Goal: Transaction & Acquisition: Purchase product/service

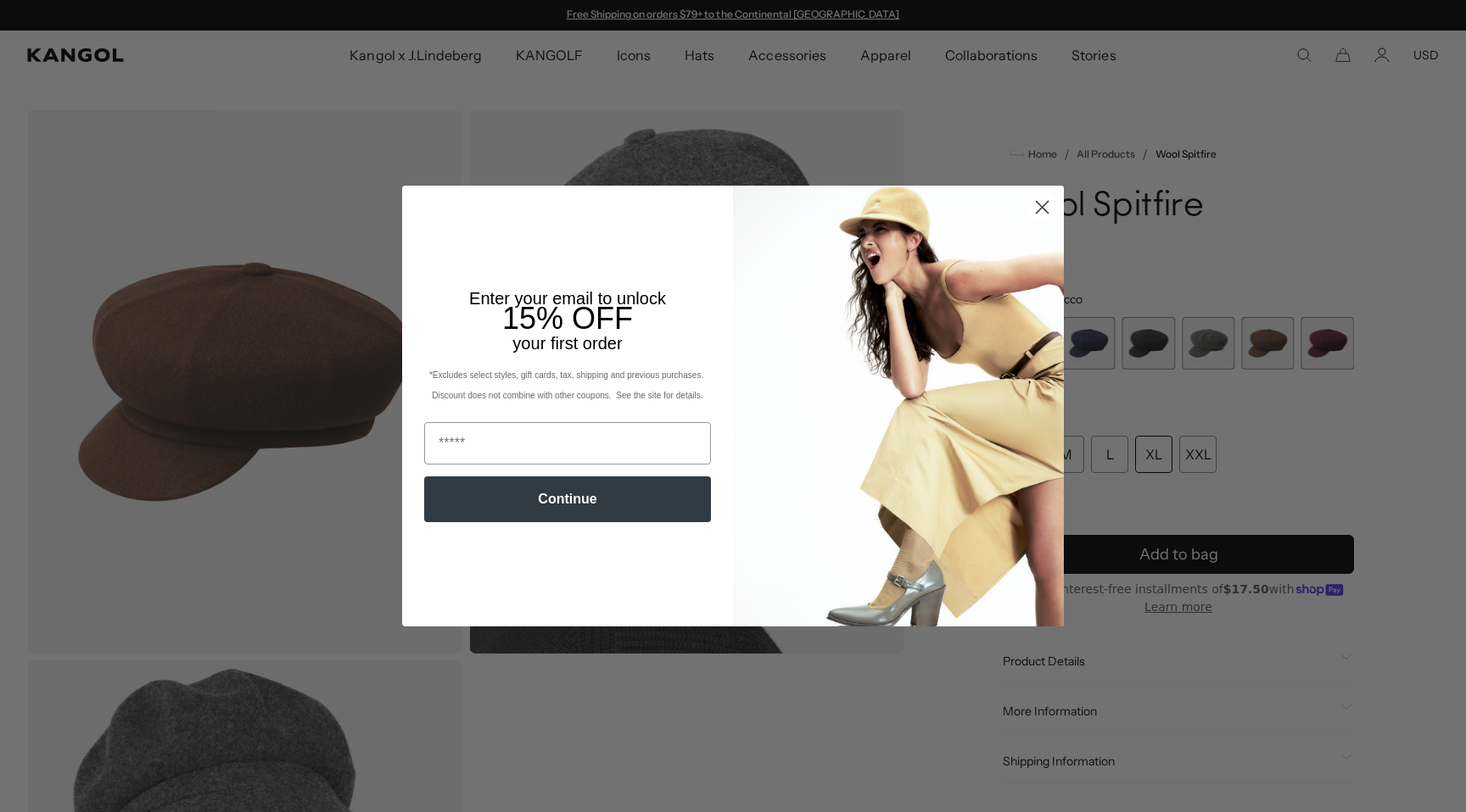
click at [1040, 205] on icon "Close dialog" at bounding box center [1042, 207] width 11 height 11
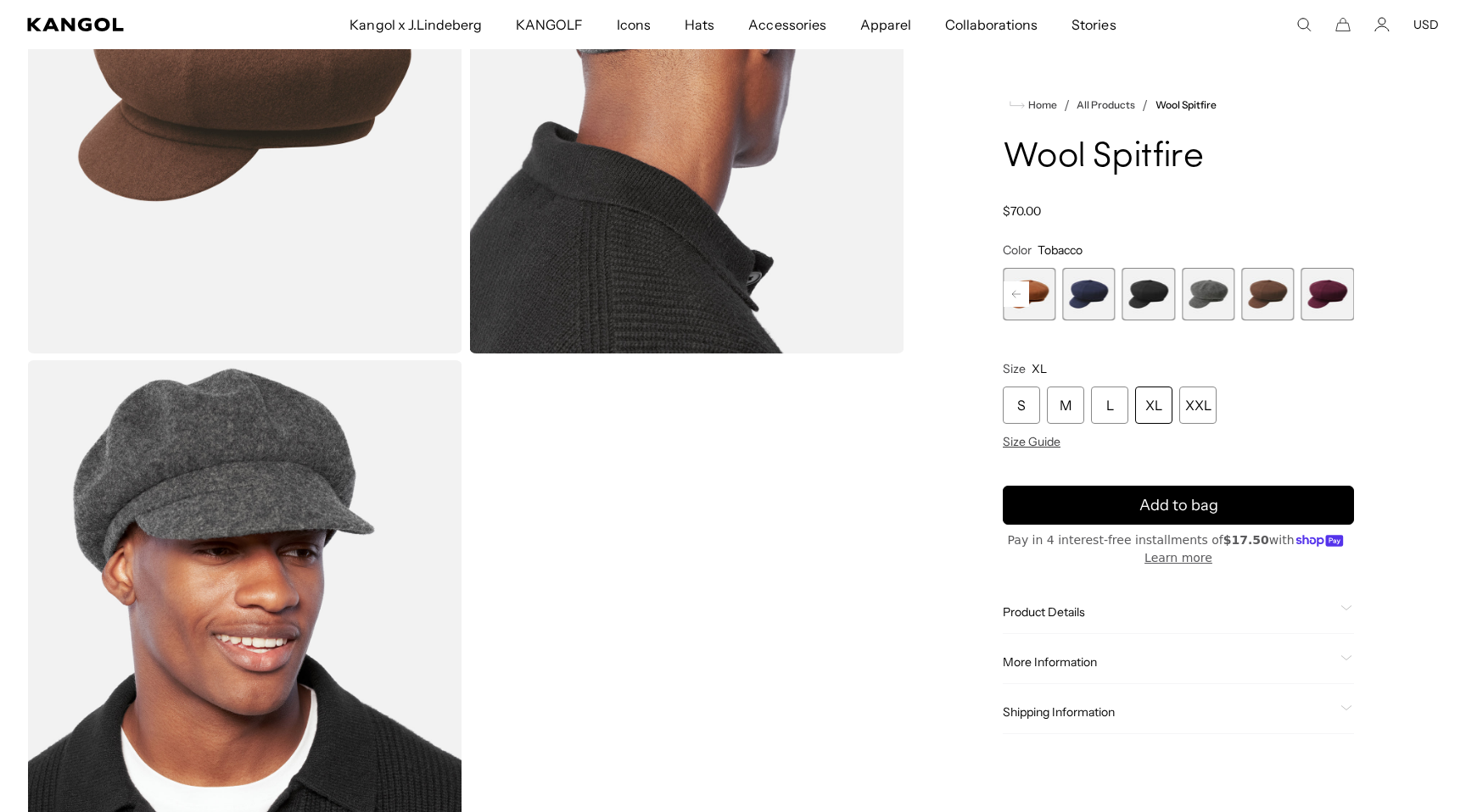
scroll to position [0, 349]
click at [1150, 293] on span "5 of 8" at bounding box center [1148, 294] width 53 height 53
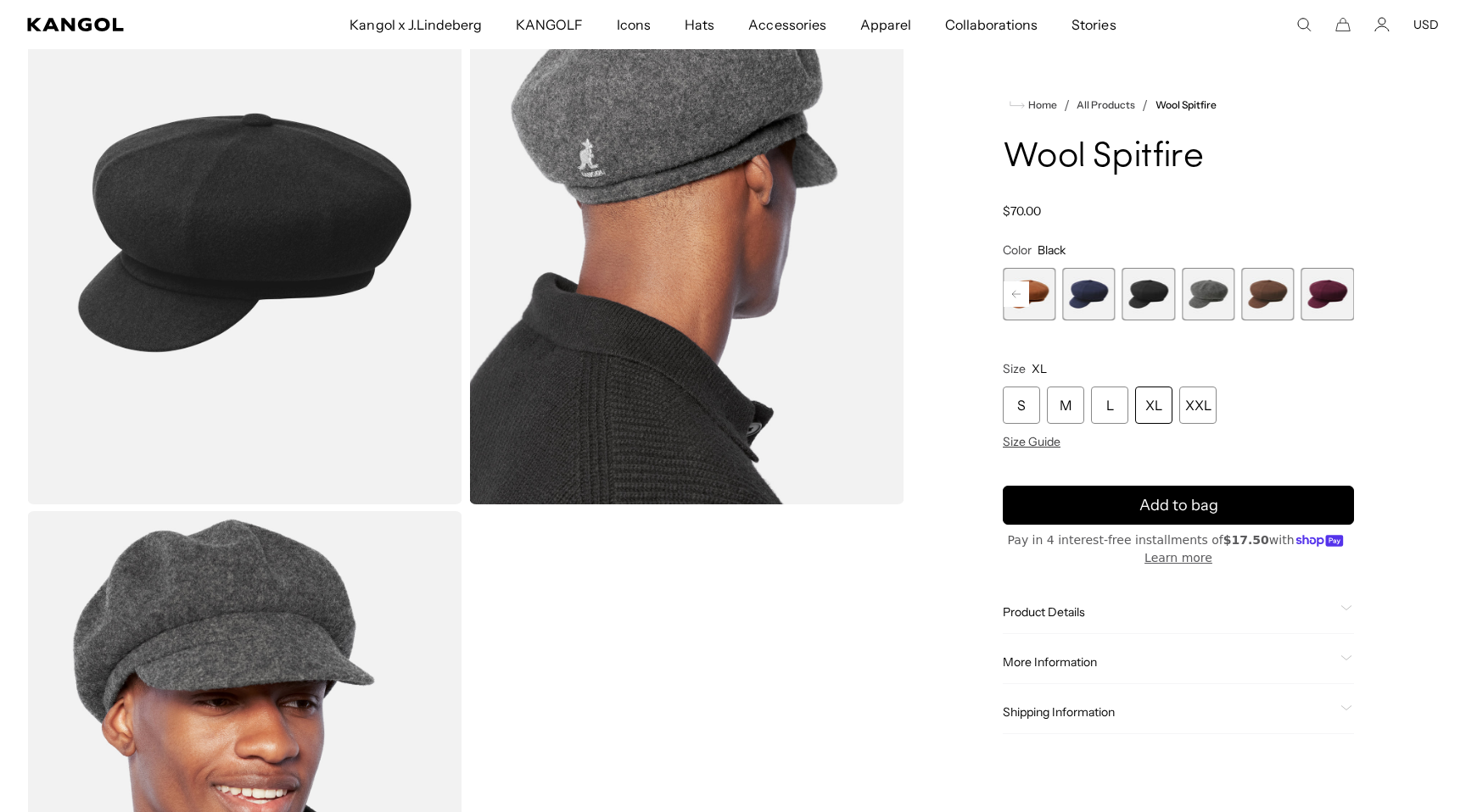
scroll to position [138, 0]
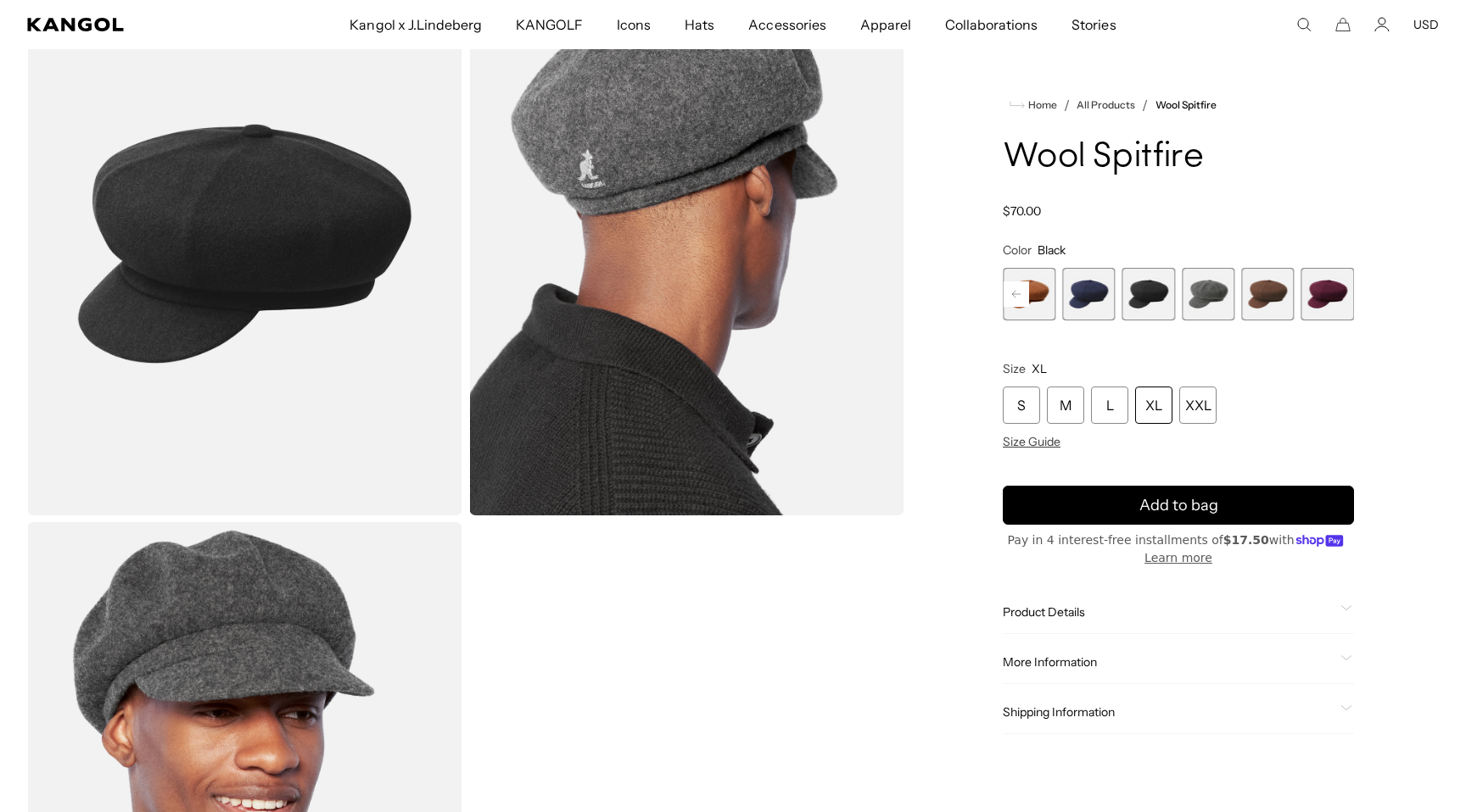
click at [1080, 303] on span "4 of 8" at bounding box center [1088, 294] width 53 height 53
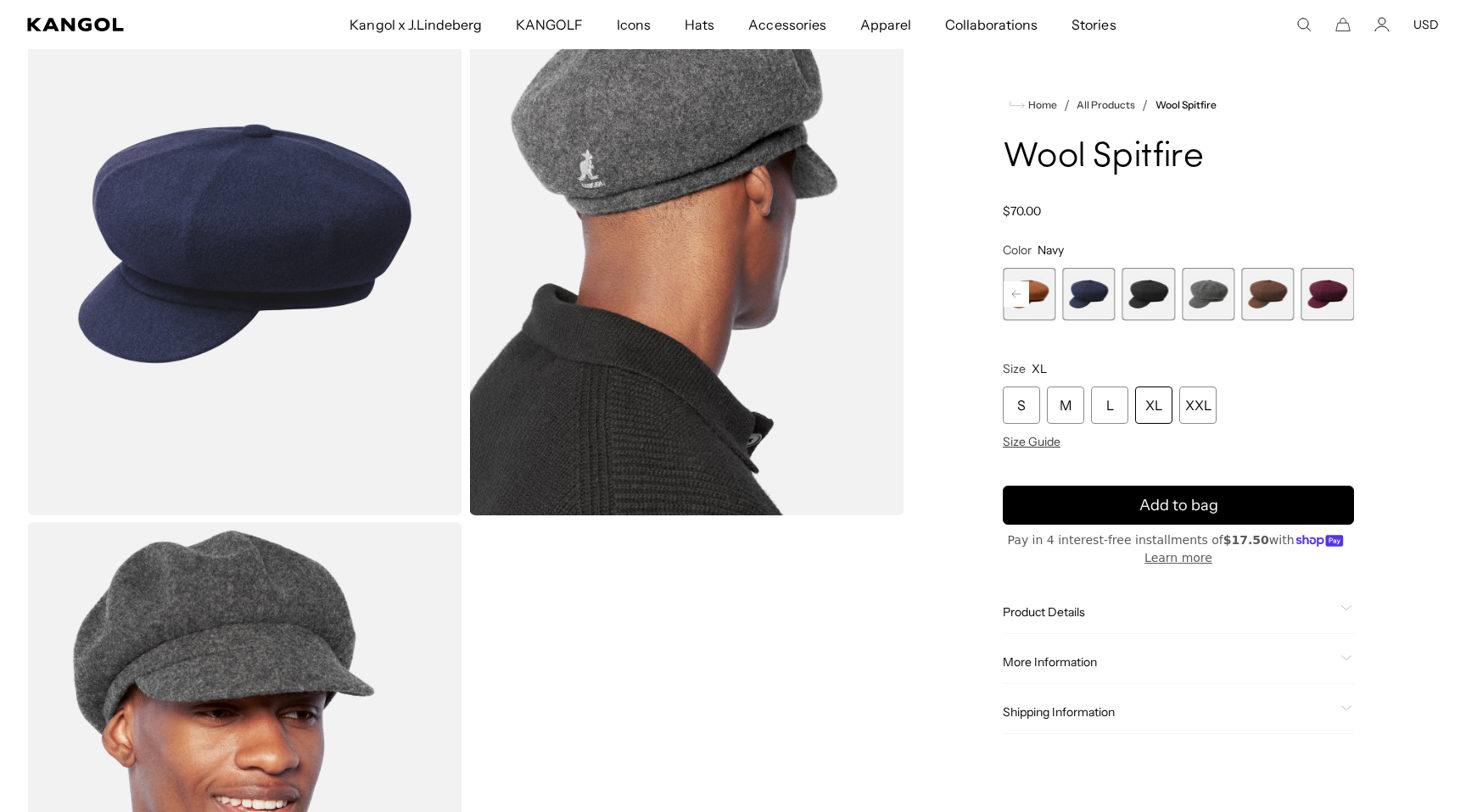
scroll to position [0, 349]
click at [1223, 296] on span "6 of 8" at bounding box center [1208, 294] width 53 height 53
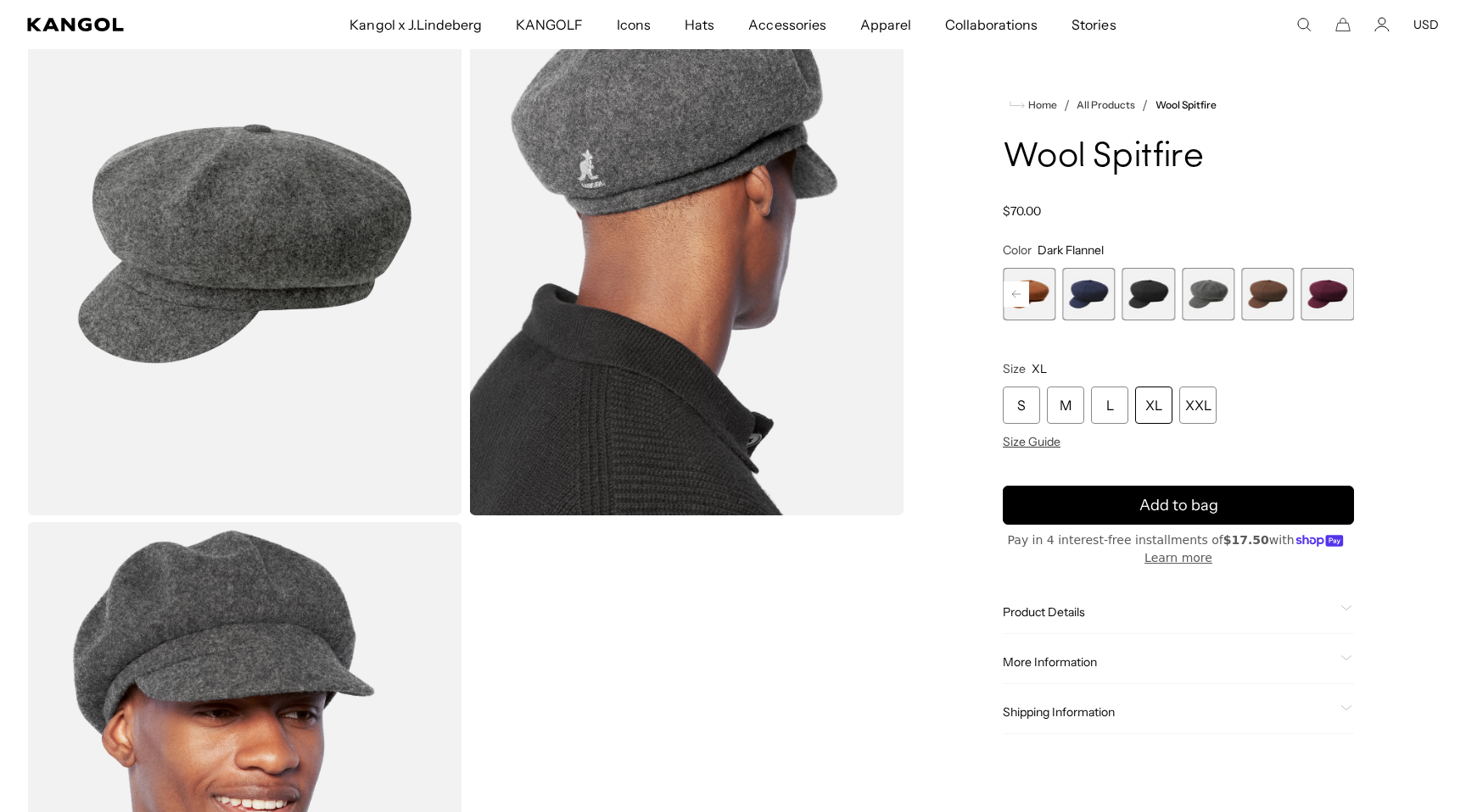
click at [1265, 287] on span "7 of 8" at bounding box center [1267, 294] width 53 height 53
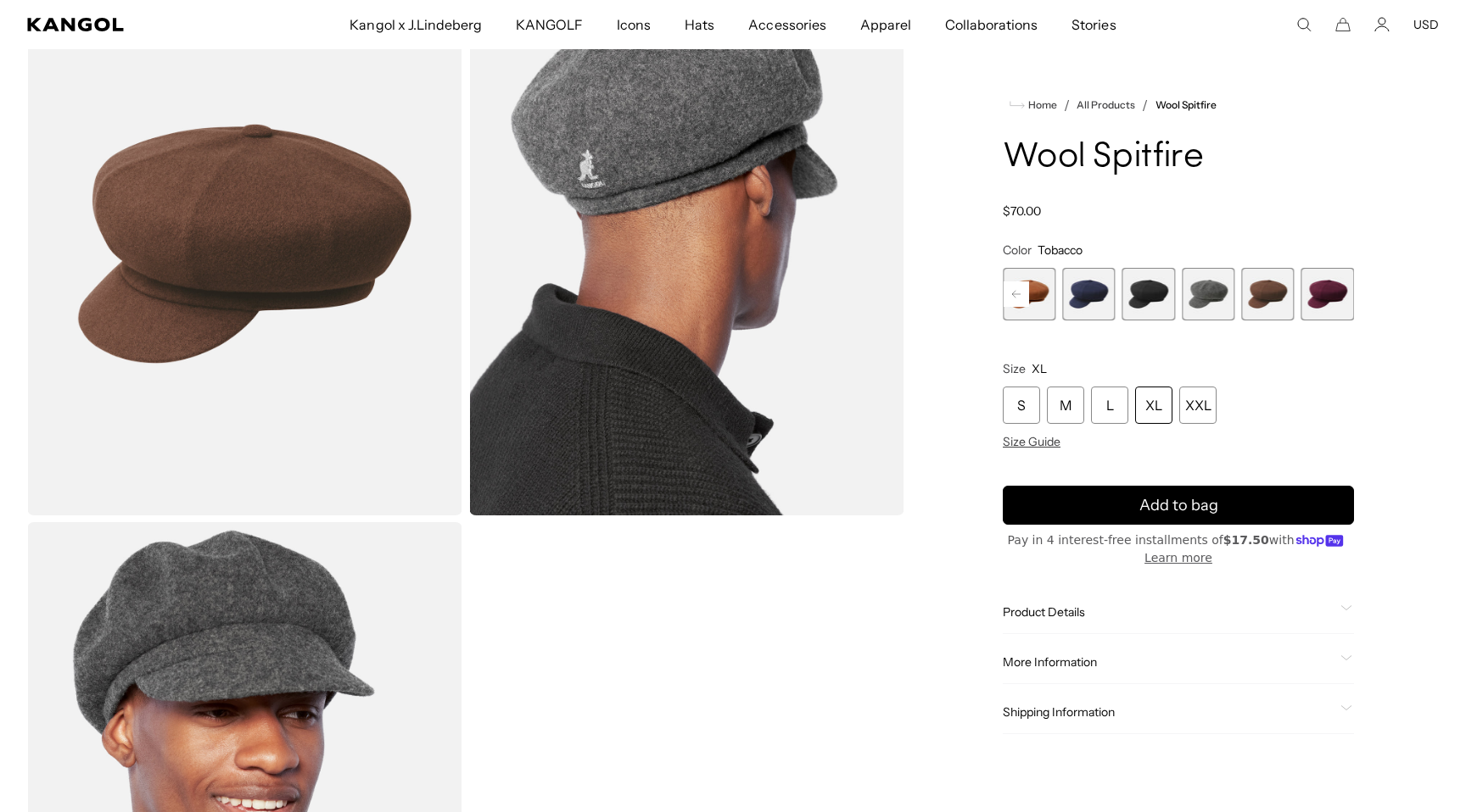
click at [1322, 291] on span "8 of 8" at bounding box center [1327, 294] width 53 height 53
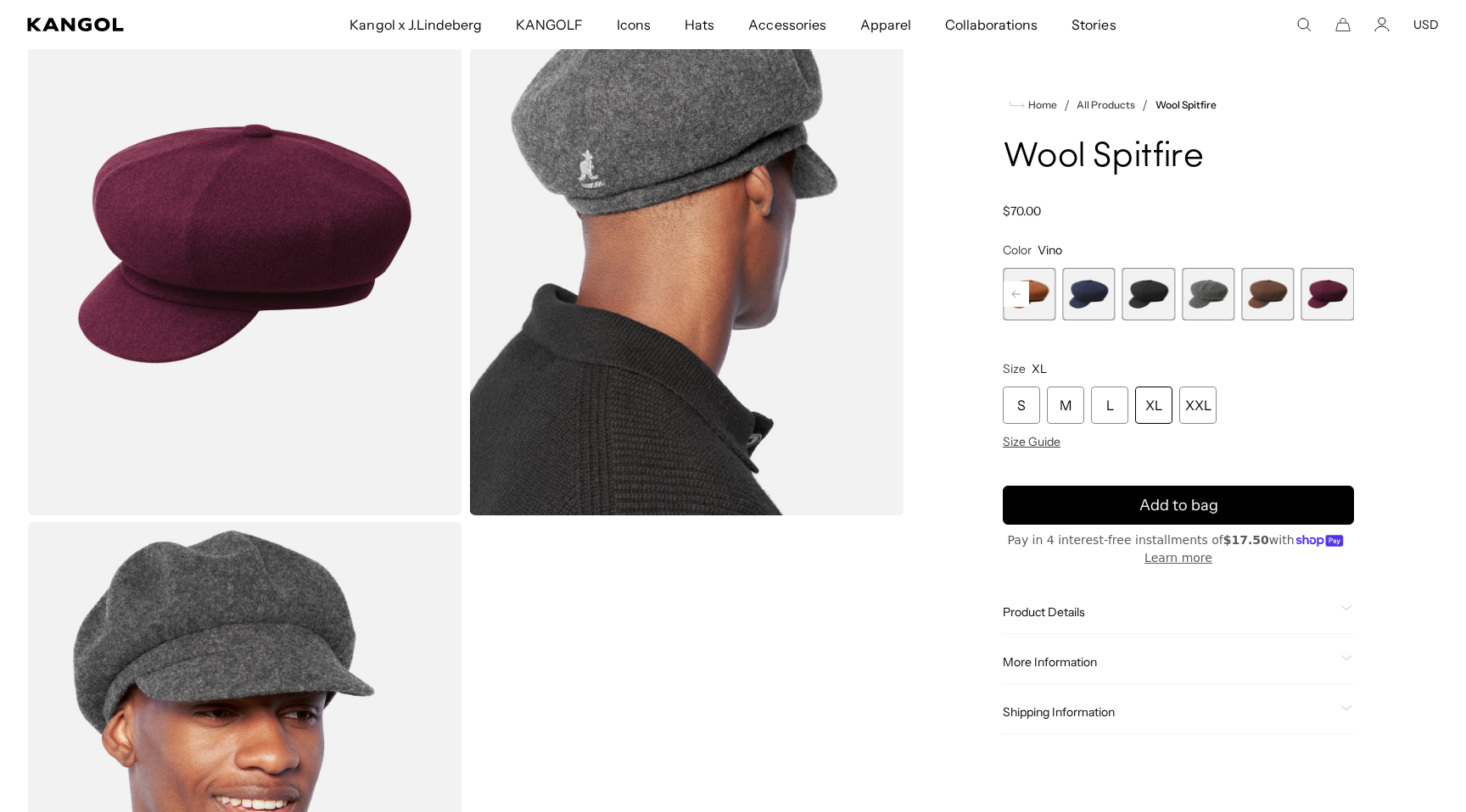
click at [1019, 296] on rect at bounding box center [1016, 294] width 26 height 26
click at [1019, 296] on span "1 of 8" at bounding box center [1029, 294] width 53 height 53
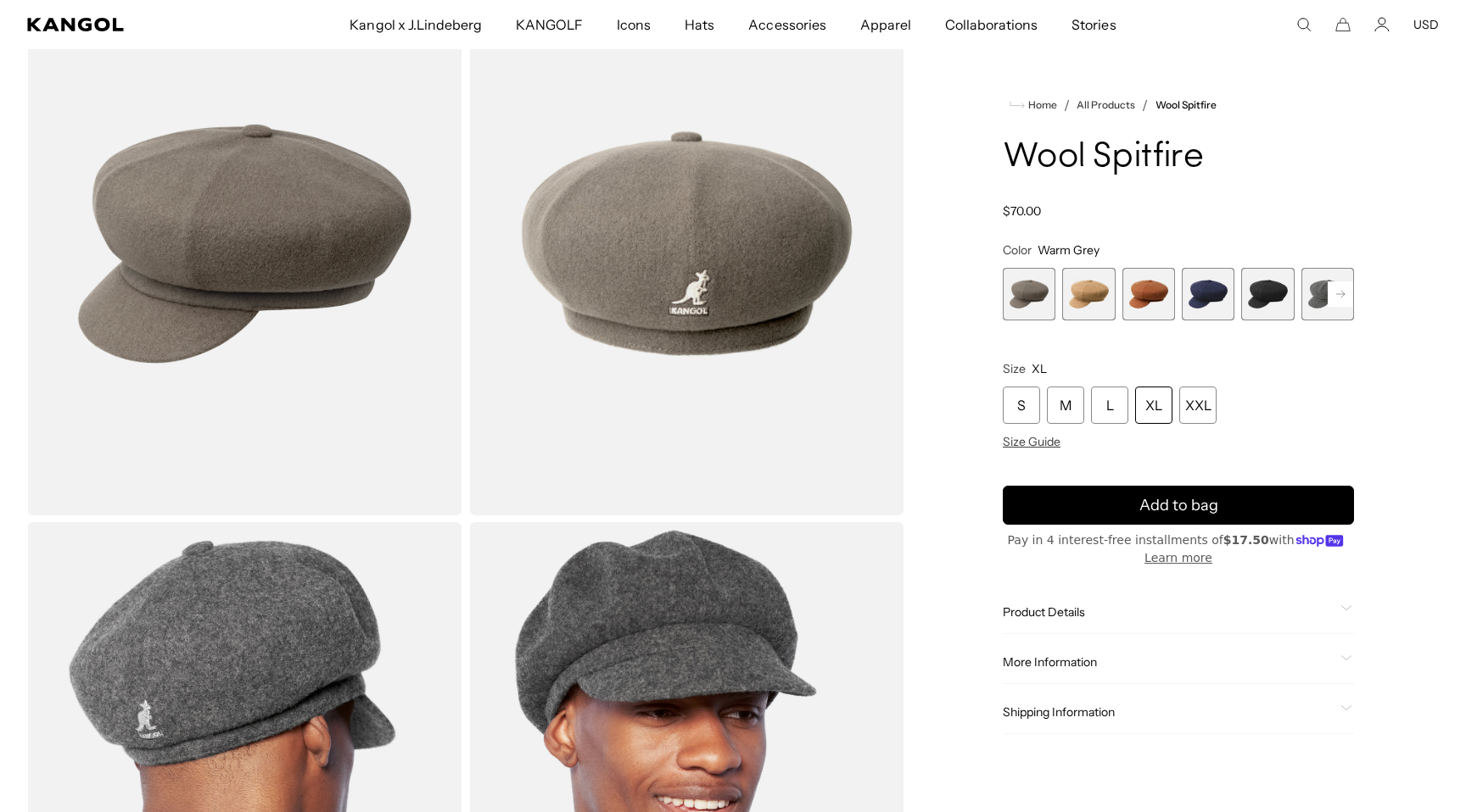
click at [1019, 296] on span "1 of 8" at bounding box center [1029, 294] width 53 height 53
click at [1093, 295] on span "2 of 8" at bounding box center [1088, 294] width 53 height 53
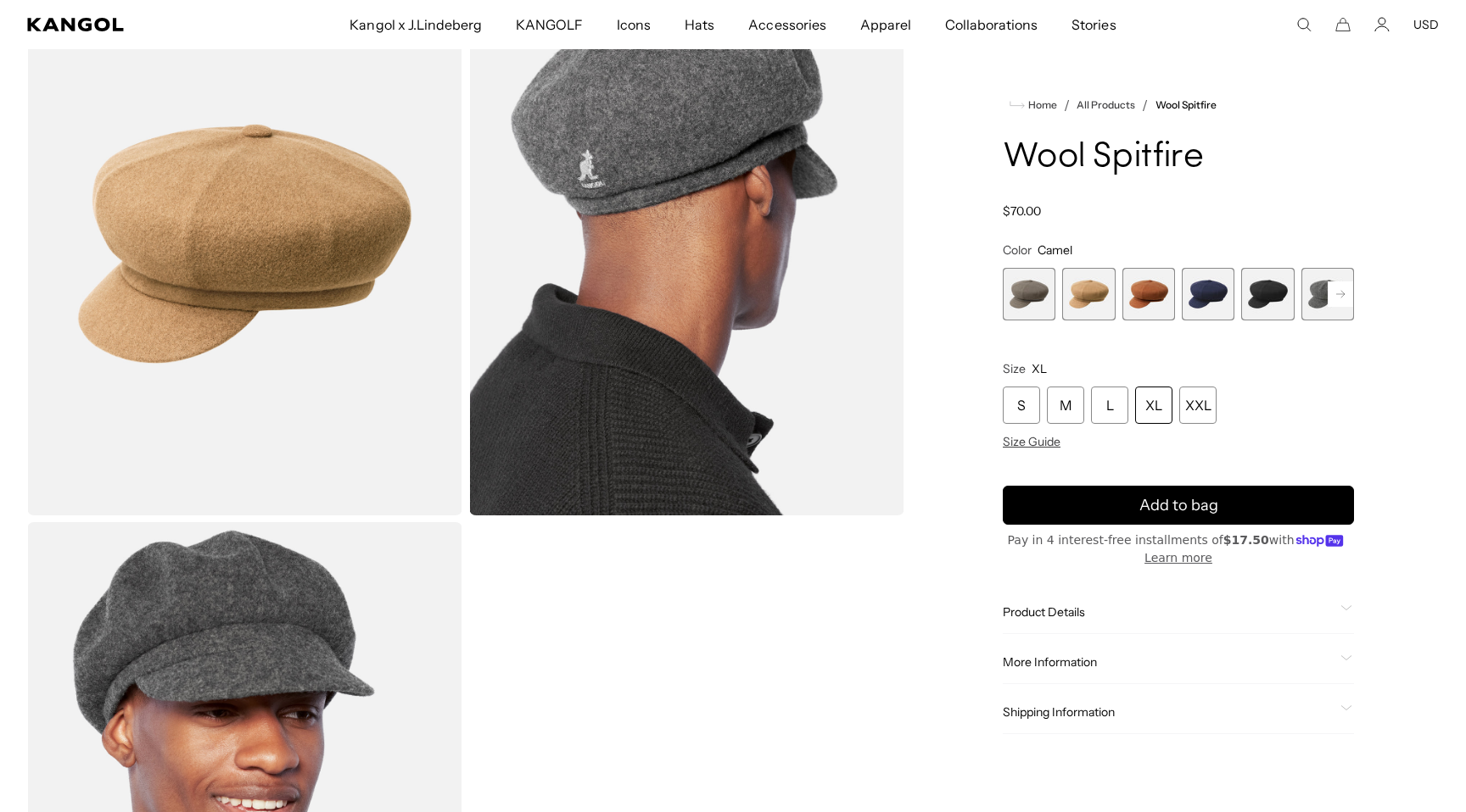
click at [1153, 296] on span "3 of 8" at bounding box center [1148, 294] width 53 height 53
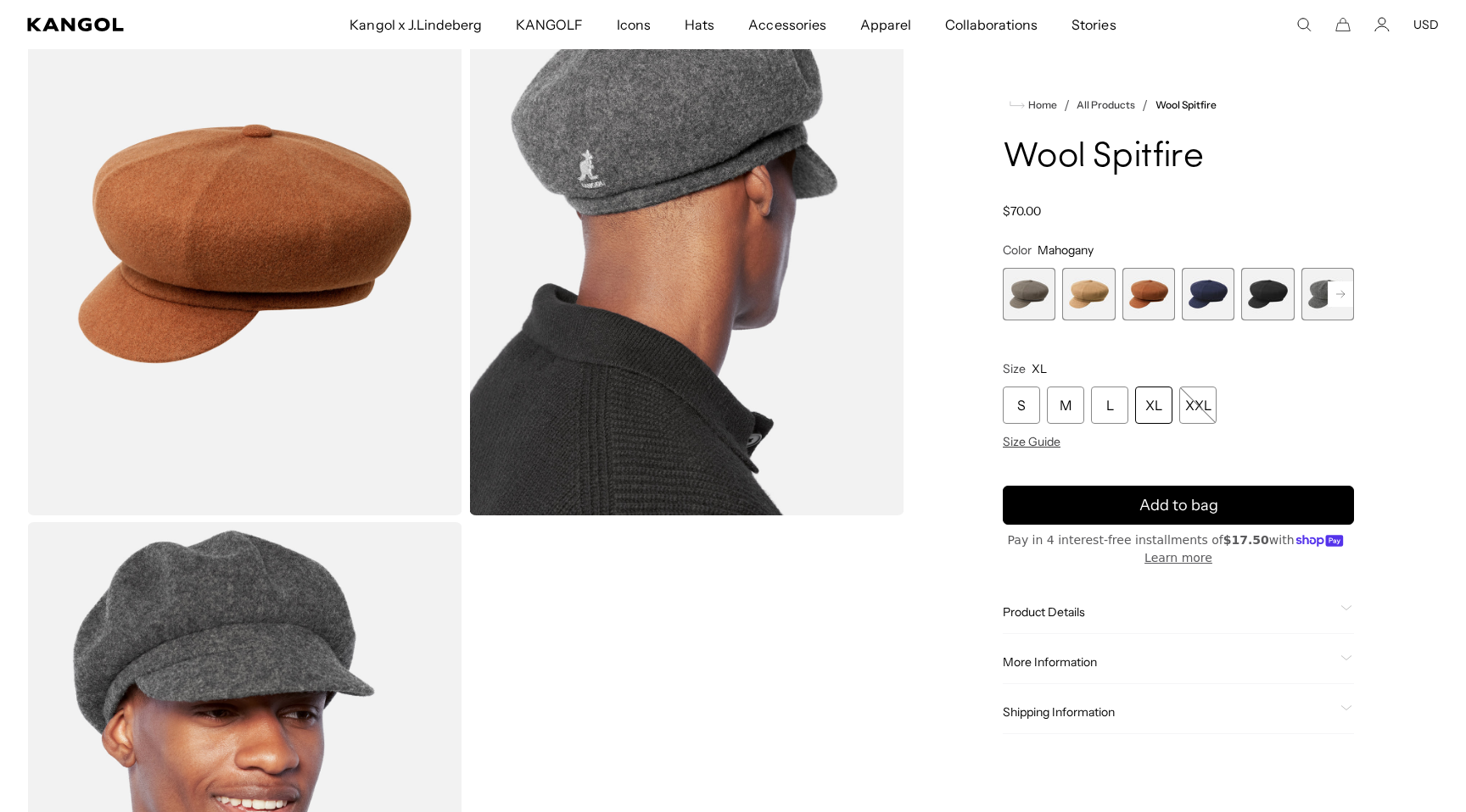
click at [1209, 286] on span "4 of 8" at bounding box center [1208, 294] width 53 height 53
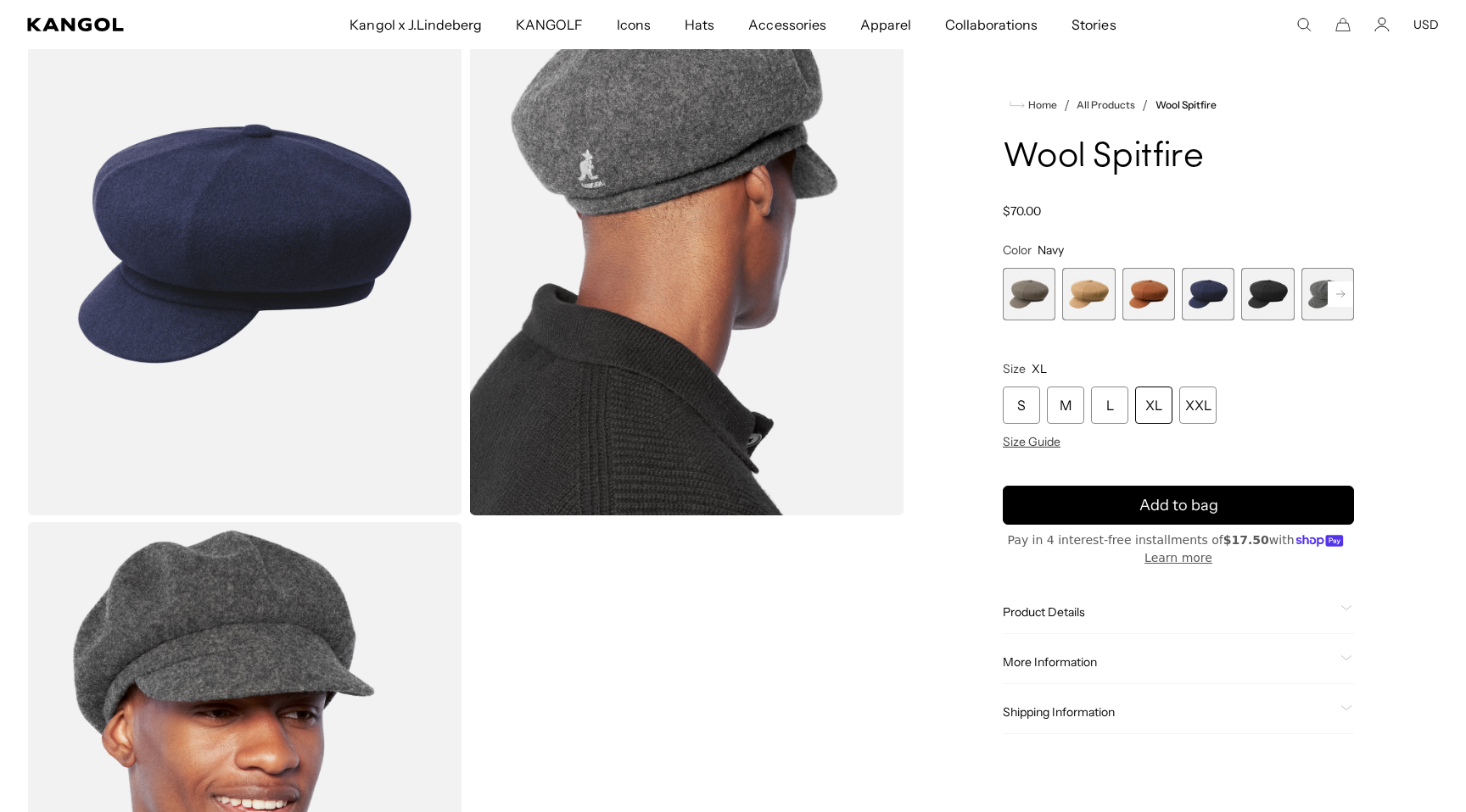
click at [1259, 288] on span "5 of 8" at bounding box center [1267, 294] width 53 height 53
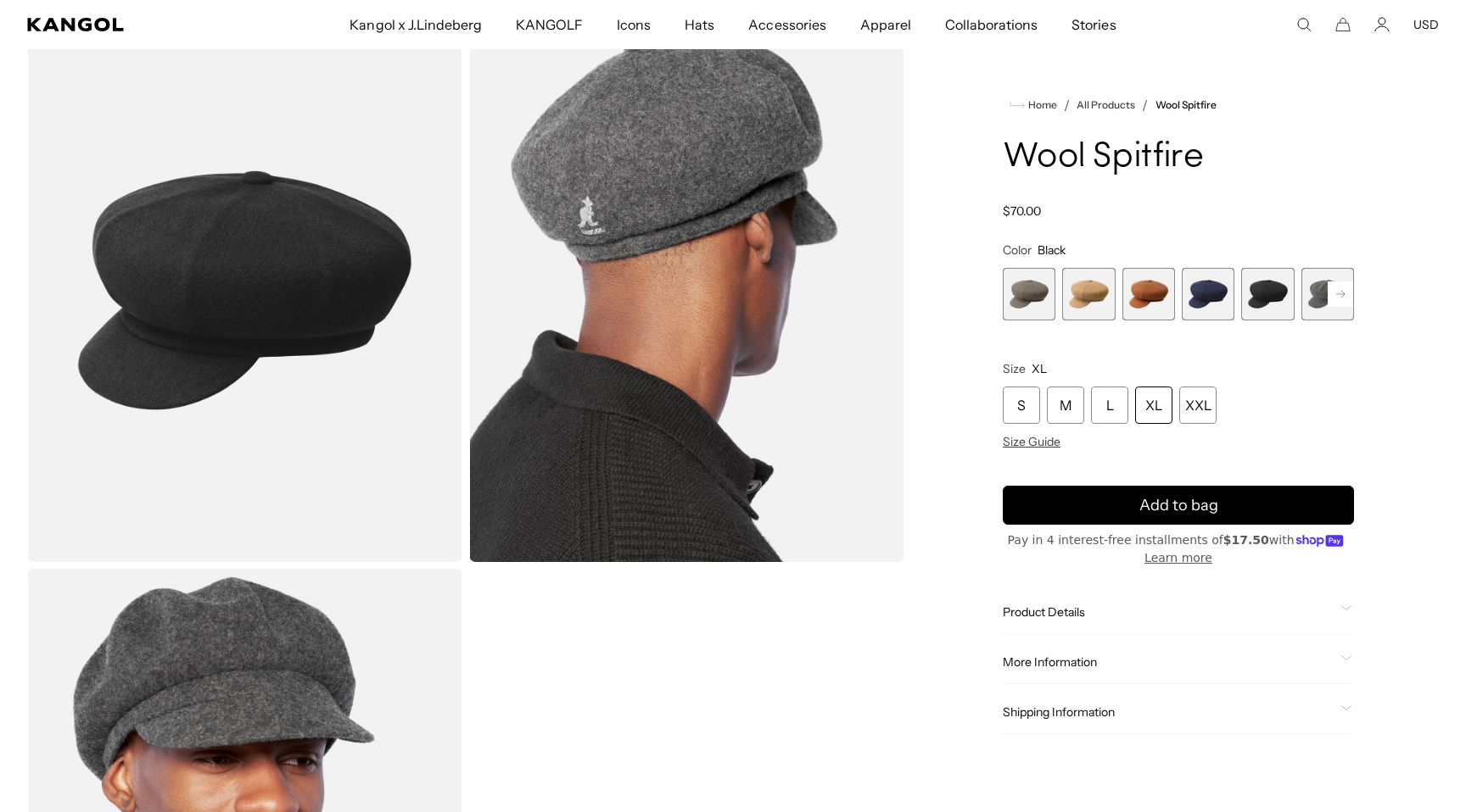
scroll to position [91, 0]
click at [1317, 287] on span "6 of 8" at bounding box center [1327, 294] width 53 height 53
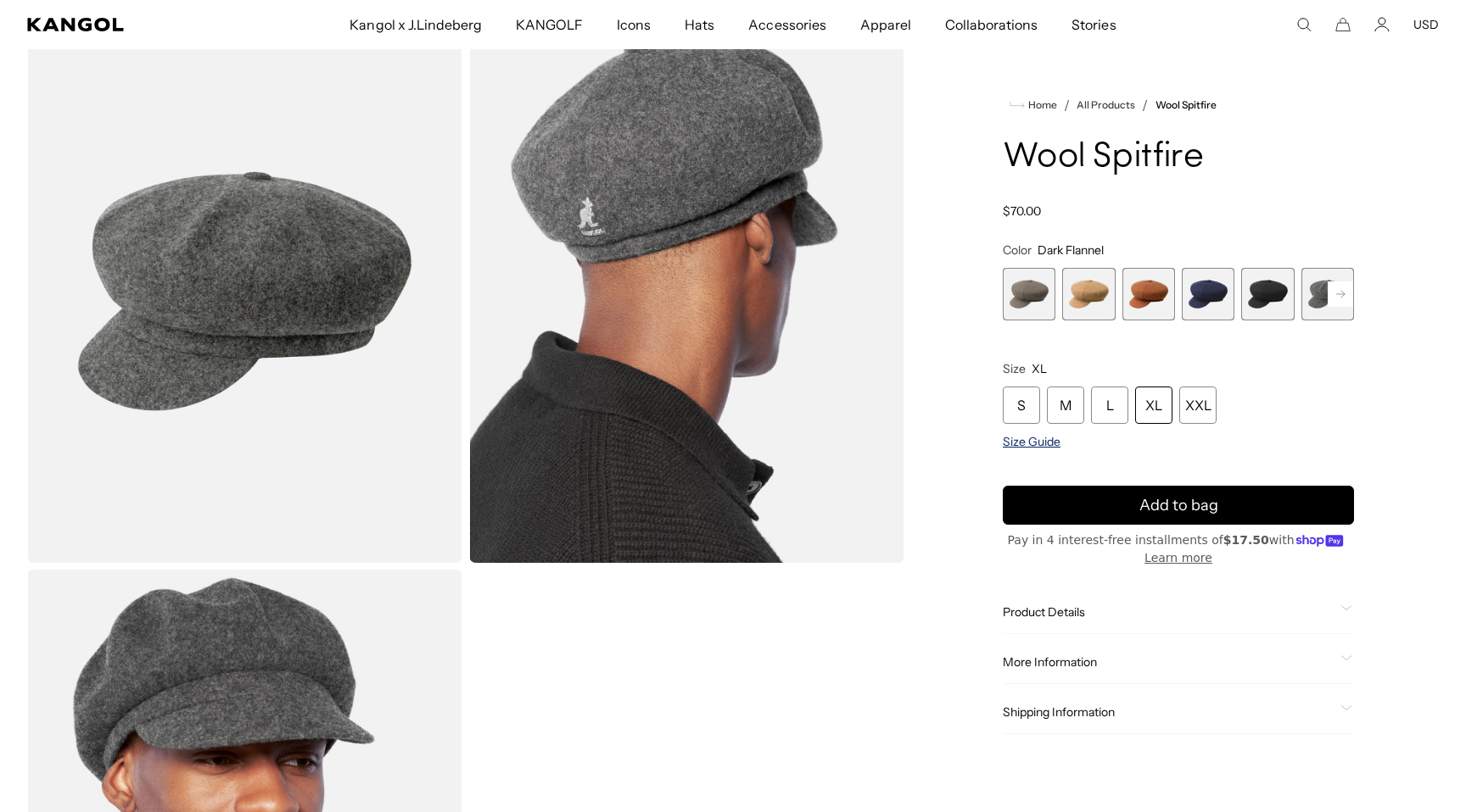
click at [1042, 445] on span "Size Guide" at bounding box center [1032, 442] width 57 height 15
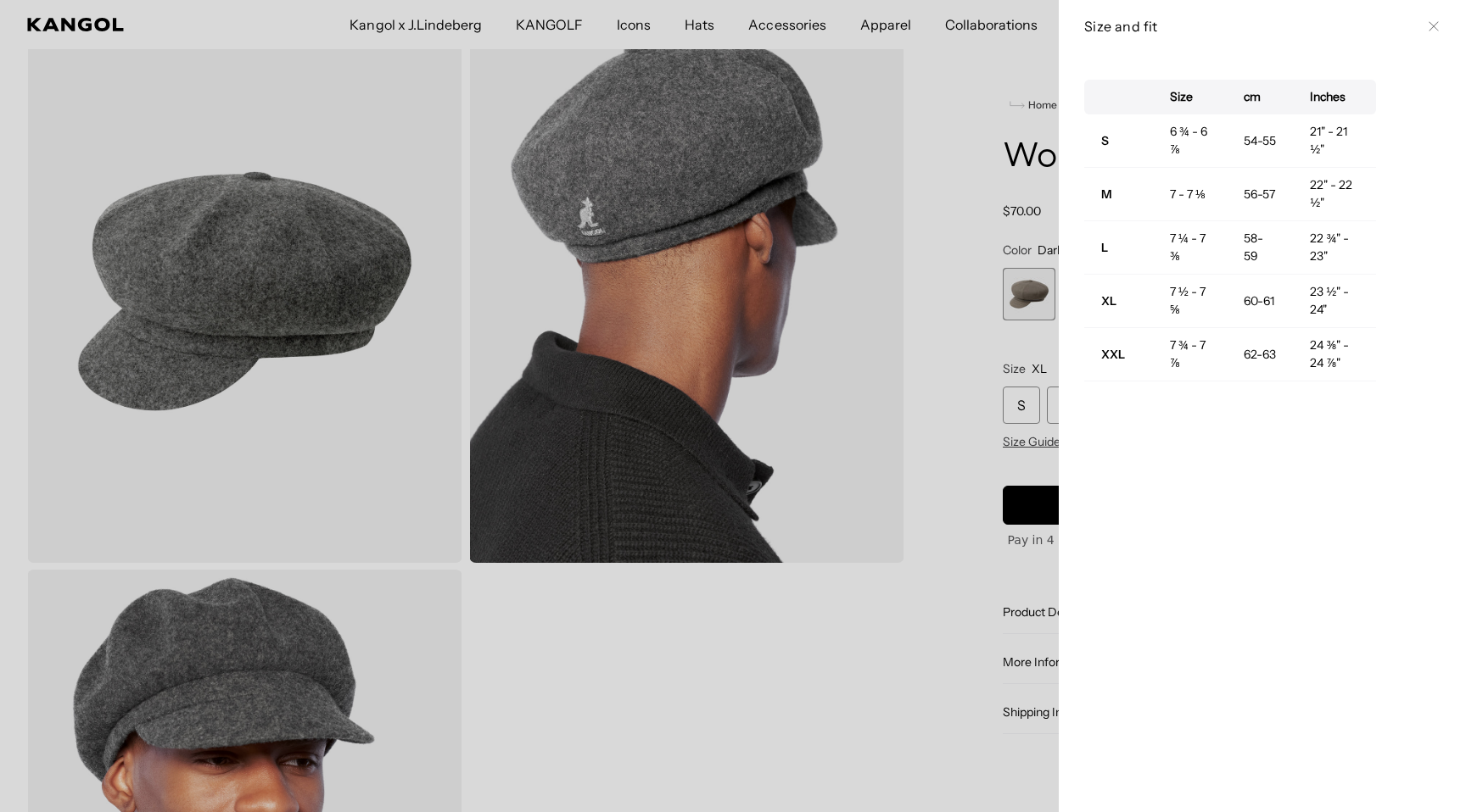
click at [938, 353] on div at bounding box center [733, 406] width 1466 height 812
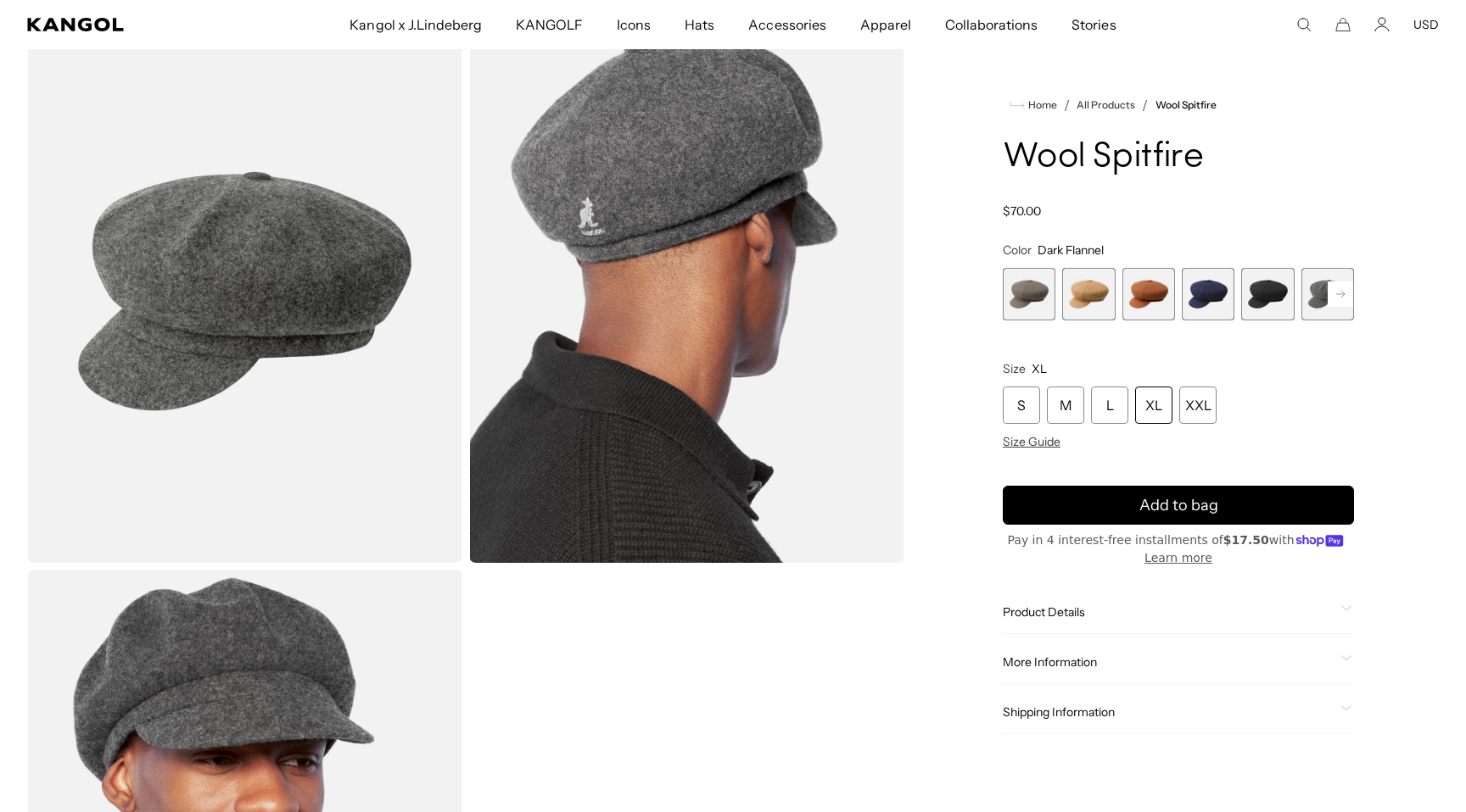
scroll to position [0, 349]
